Goal: Information Seeking & Learning: Compare options

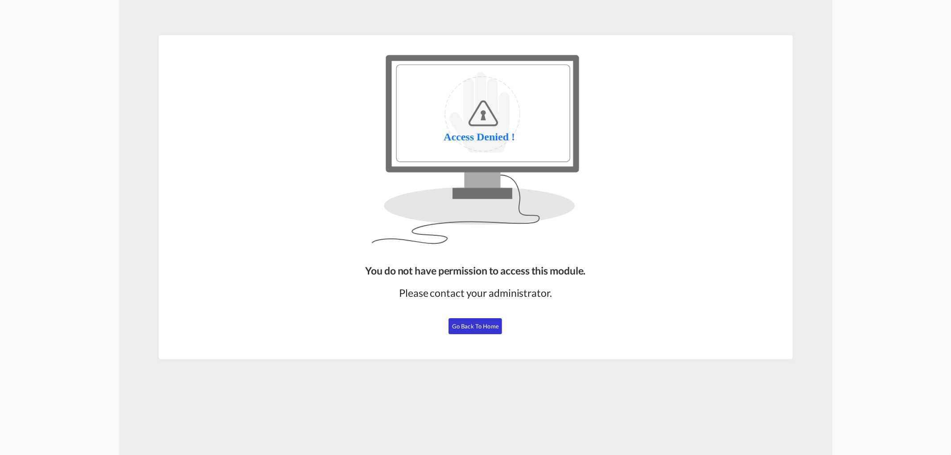
click at [465, 324] on span "Go Back to Home" at bounding box center [475, 326] width 47 height 7
